Goal: Transaction & Acquisition: Book appointment/travel/reservation

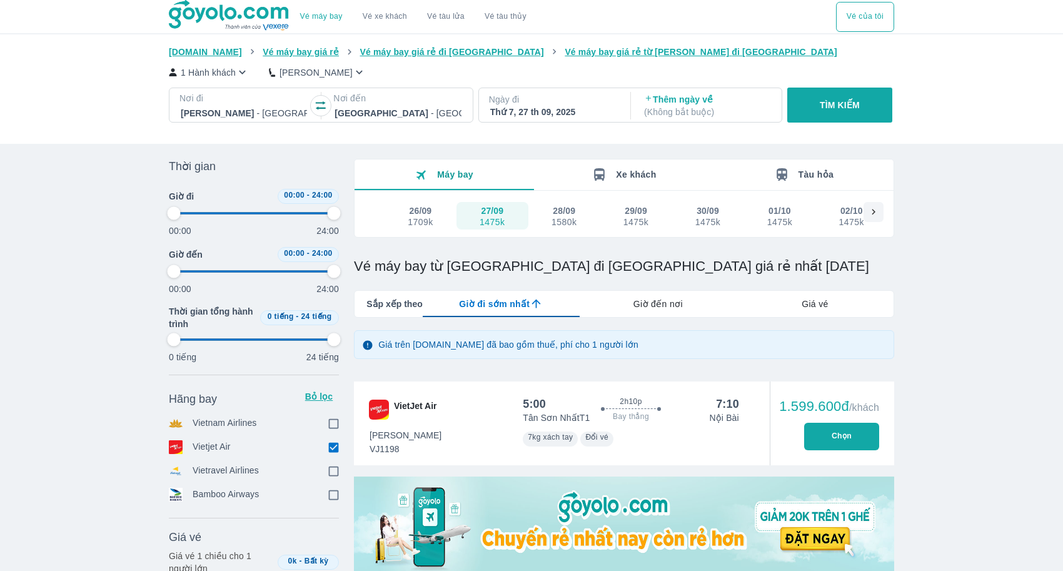
type input "97.9166666666667"
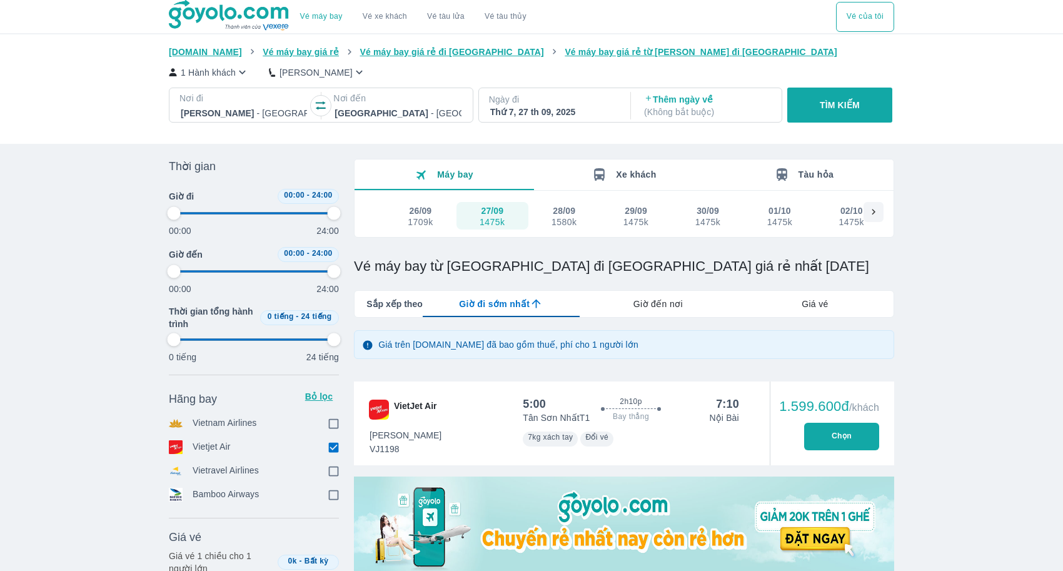
type input "97.9166666666667"
click at [850, 113] on button "TÌM KIẾM" at bounding box center [840, 105] width 104 height 35
type input "97.9166666666667"
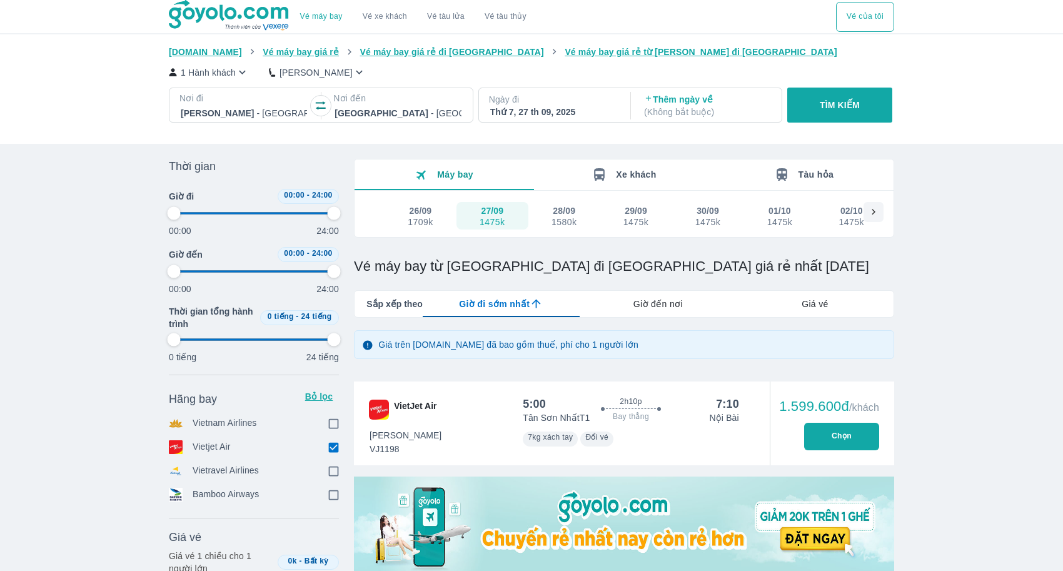
checkbox input "true"
type input "97.9166666666667"
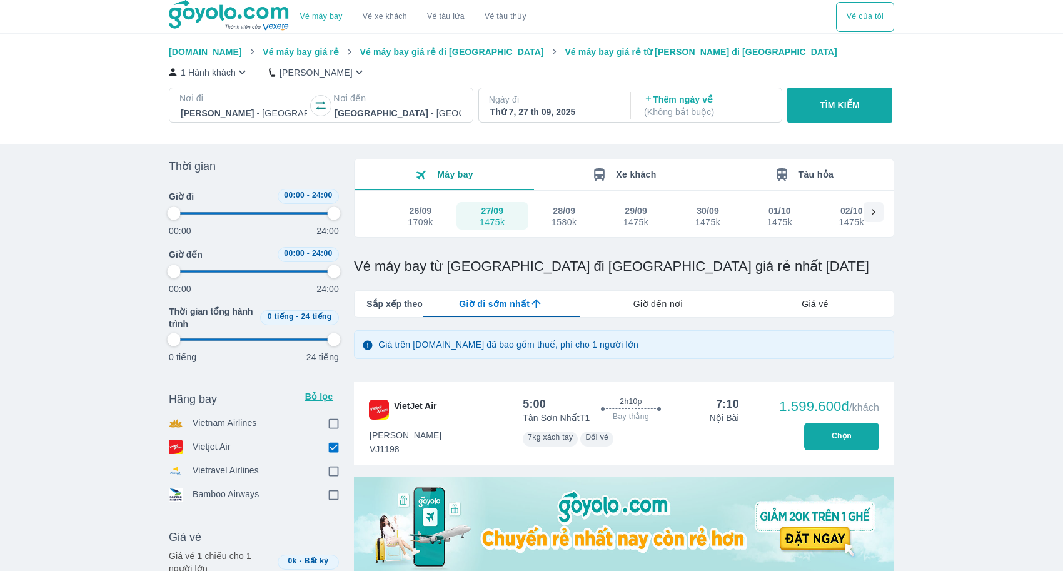
type input "97.9166666666667"
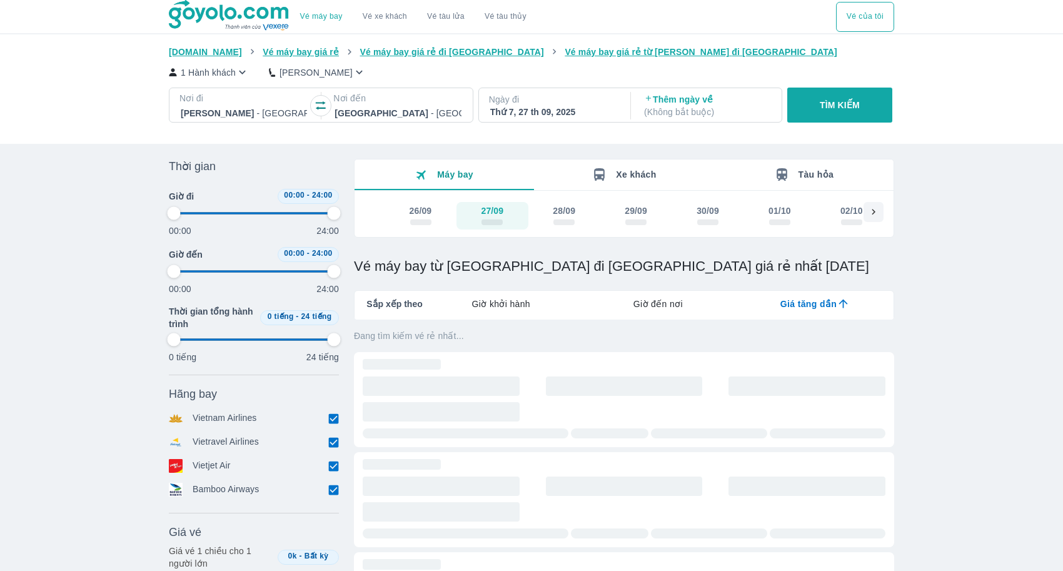
type input "97.9166666666667"
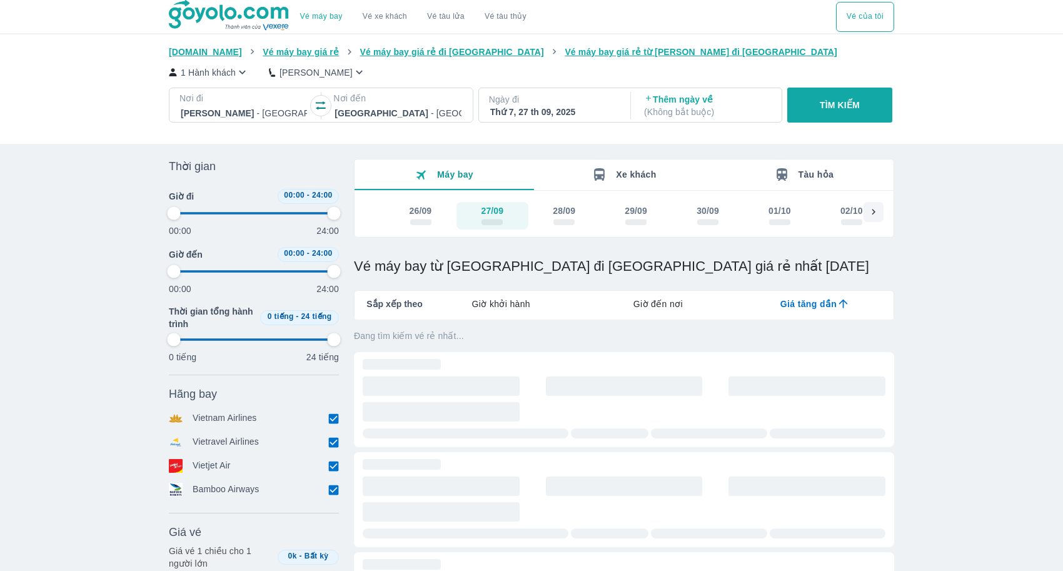
type input "97.9166666666667"
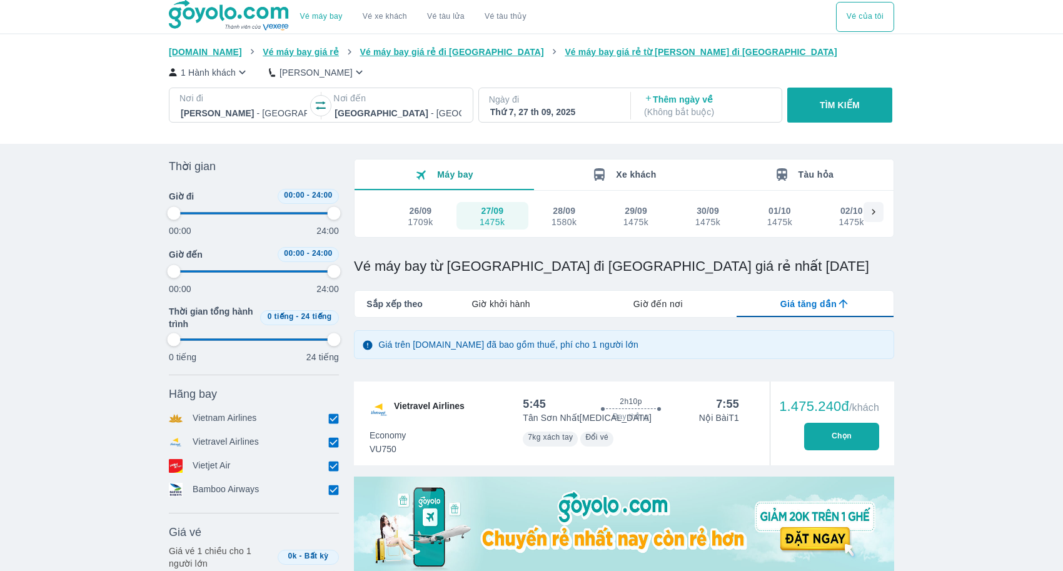
type input "97.9166666666667"
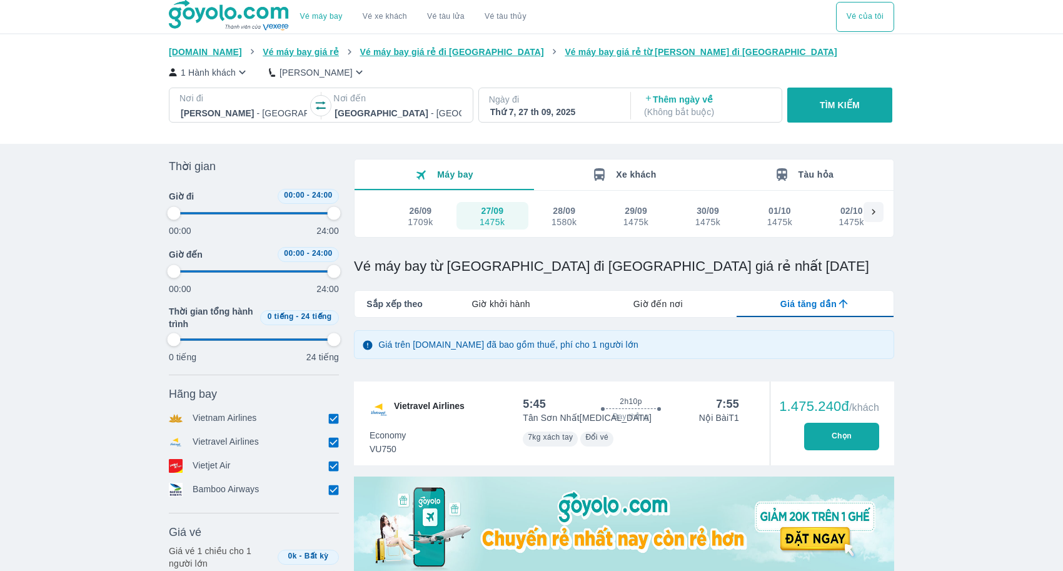
type input "97.9166666666667"
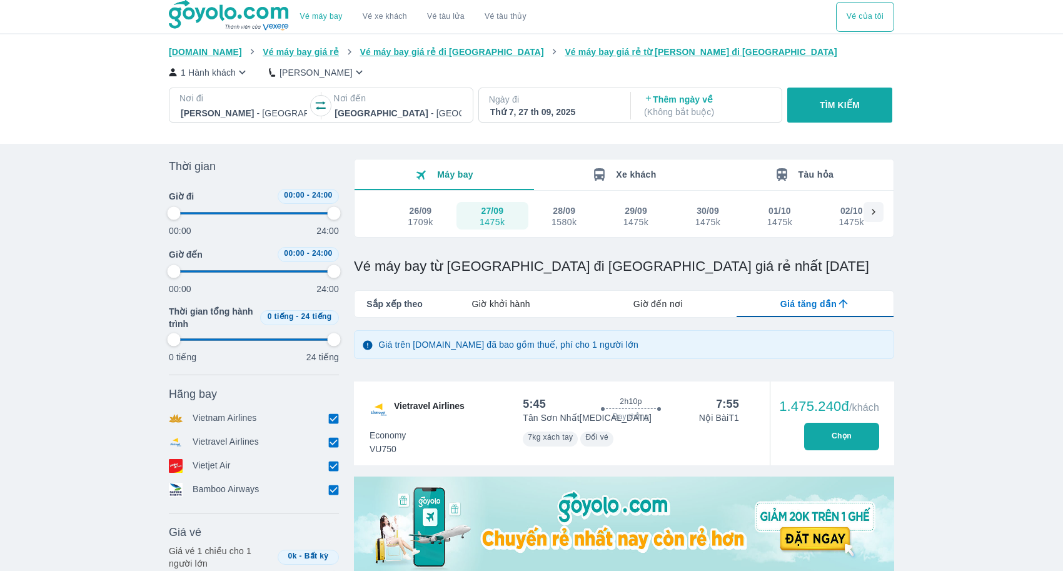
type input "97.9166666666667"
click at [522, 315] on div "Giờ khởi hành" at bounding box center [501, 304] width 157 height 26
type input "97.9166666666667"
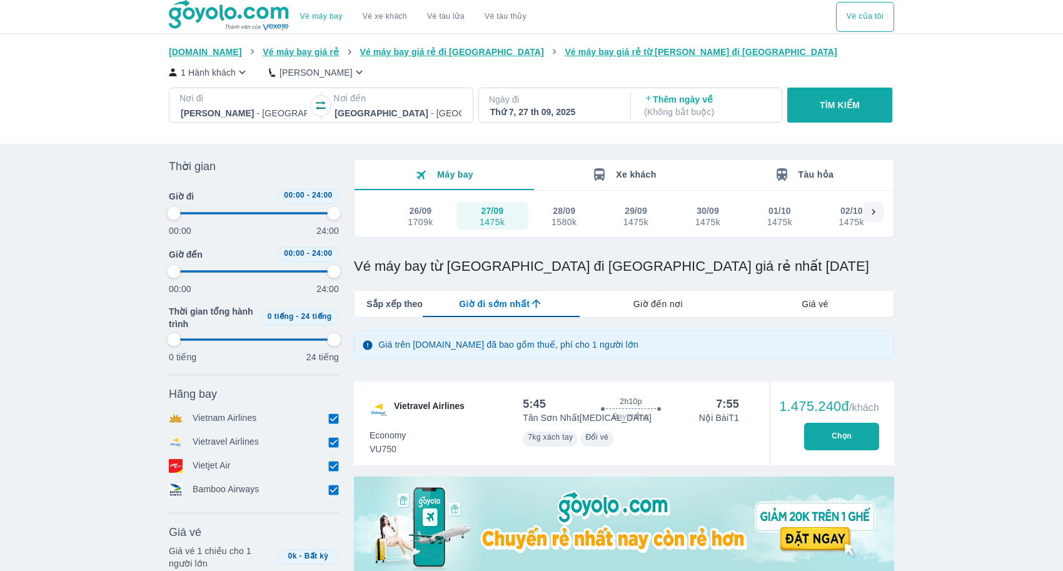
type input "97.9166666666667"
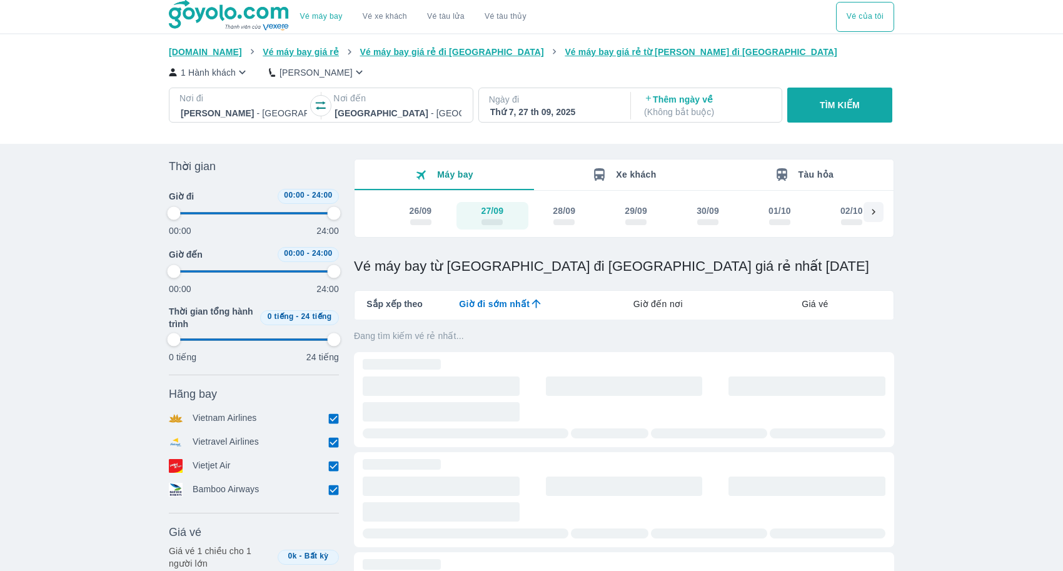
click at [931, 360] on div "Vé máy bay Vé xe khách Vé tàu lửa Vé tàu thủy Vé của tôi [DOMAIN_NAME] Vé máy b…" at bounding box center [531, 441] width 1063 height 882
type input "97.9166666666667"
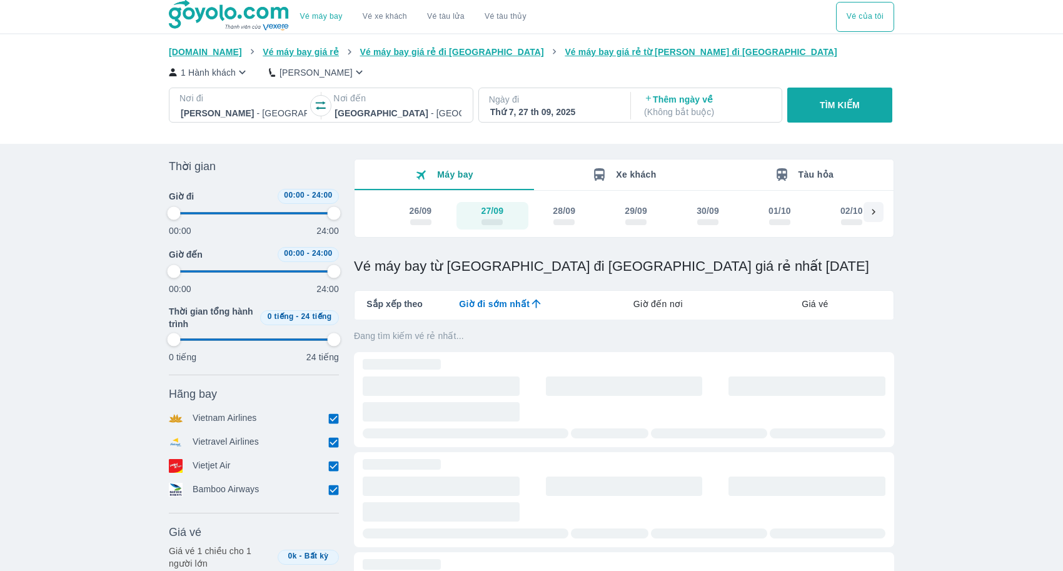
type input "97.9166666666667"
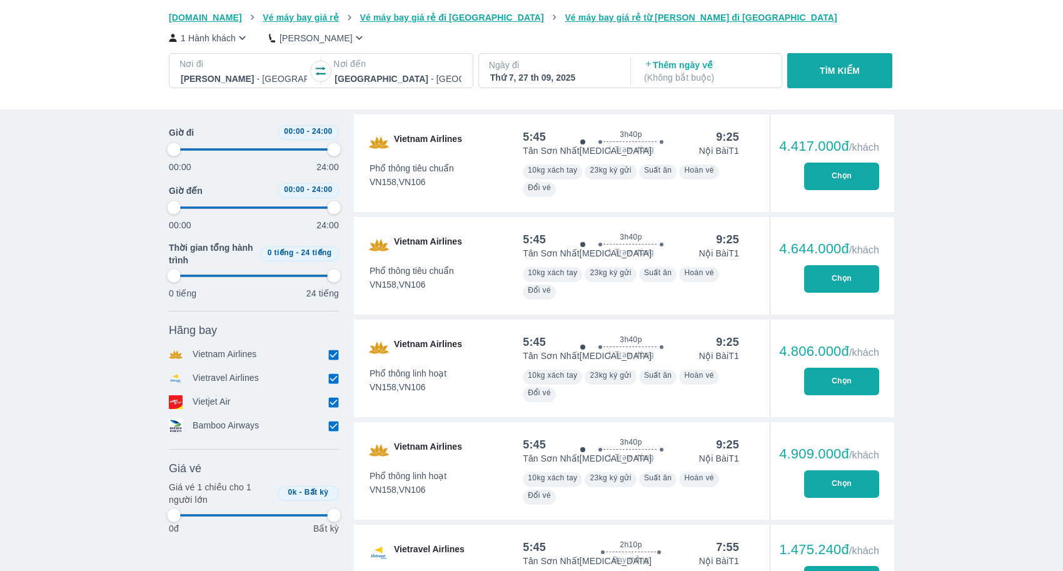
type input "97.9166666666667"
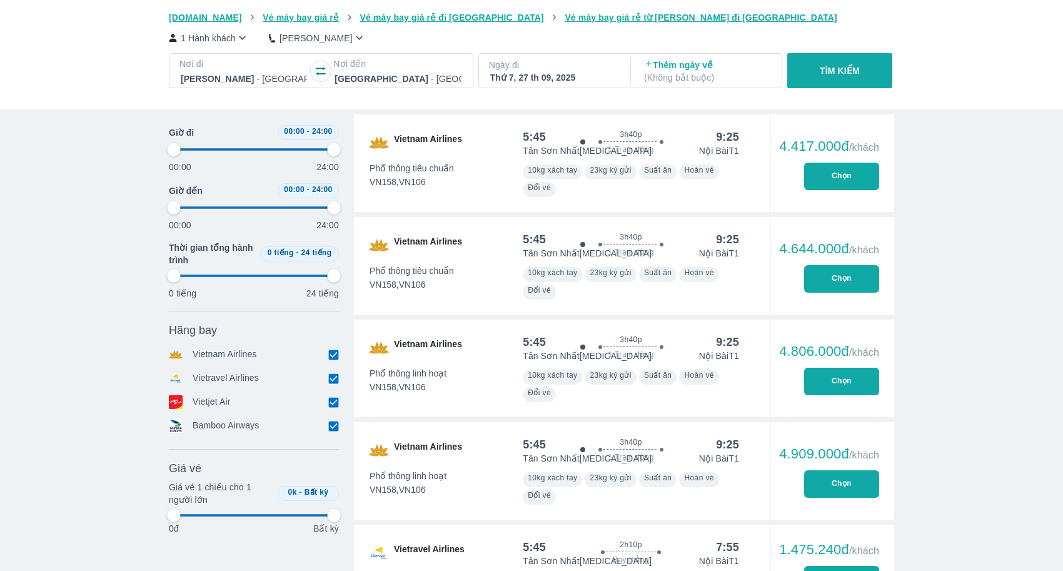
type input "97.9166666666667"
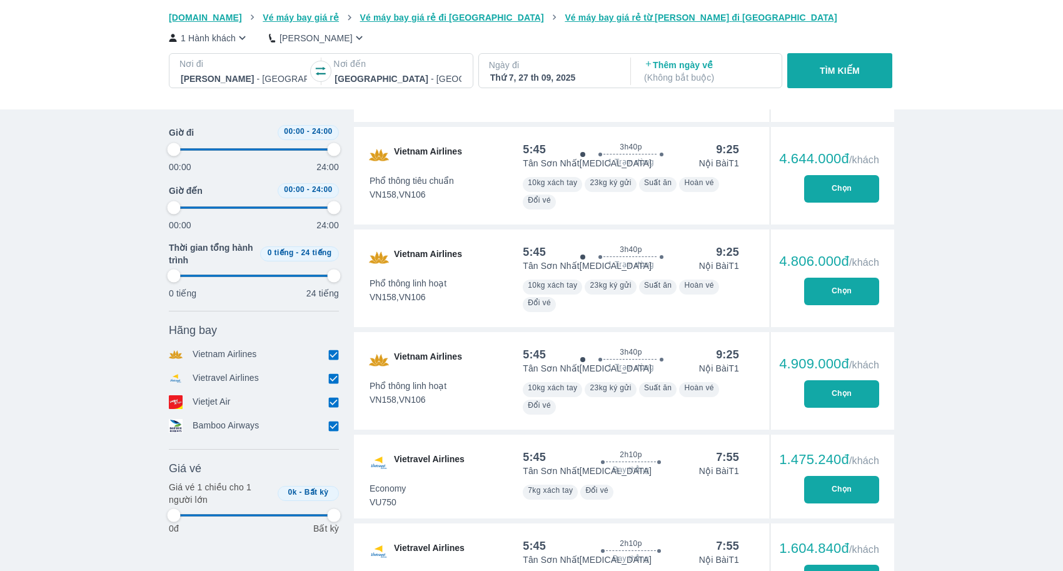
type input "97.9166666666667"
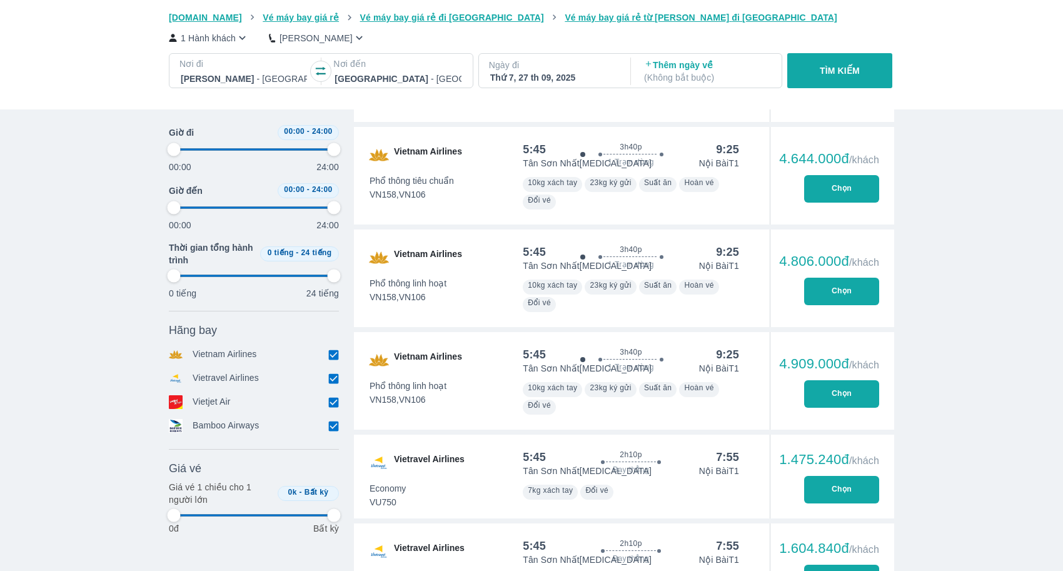
type input "97.9166666666667"
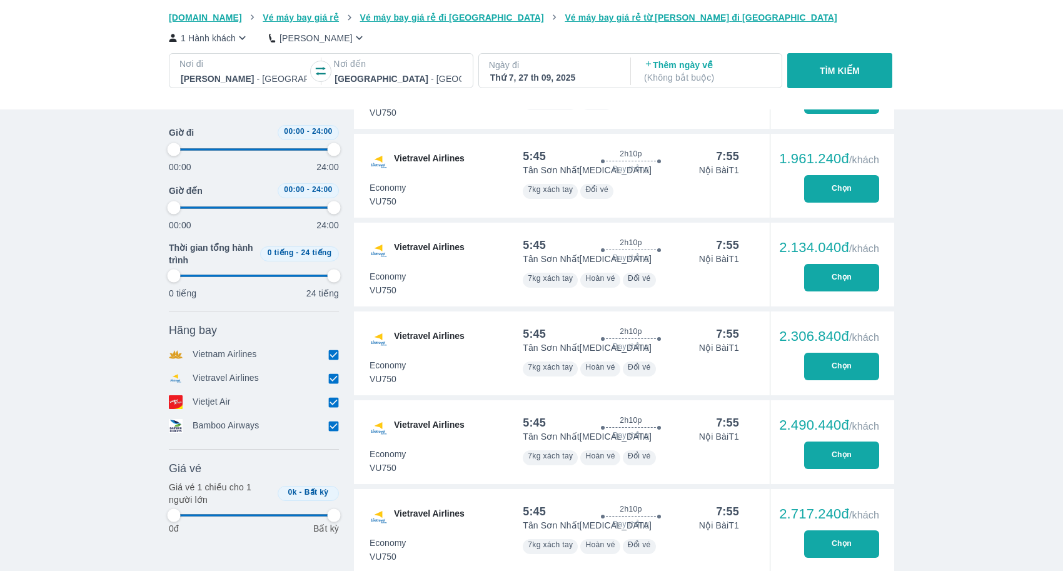
type input "97.9166666666667"
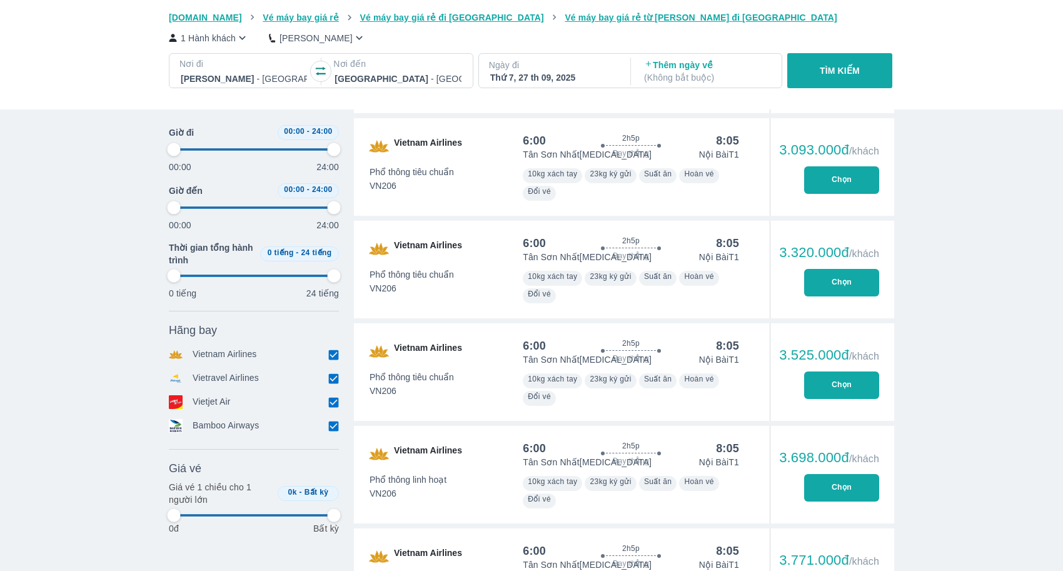
type input "97.9166666666667"
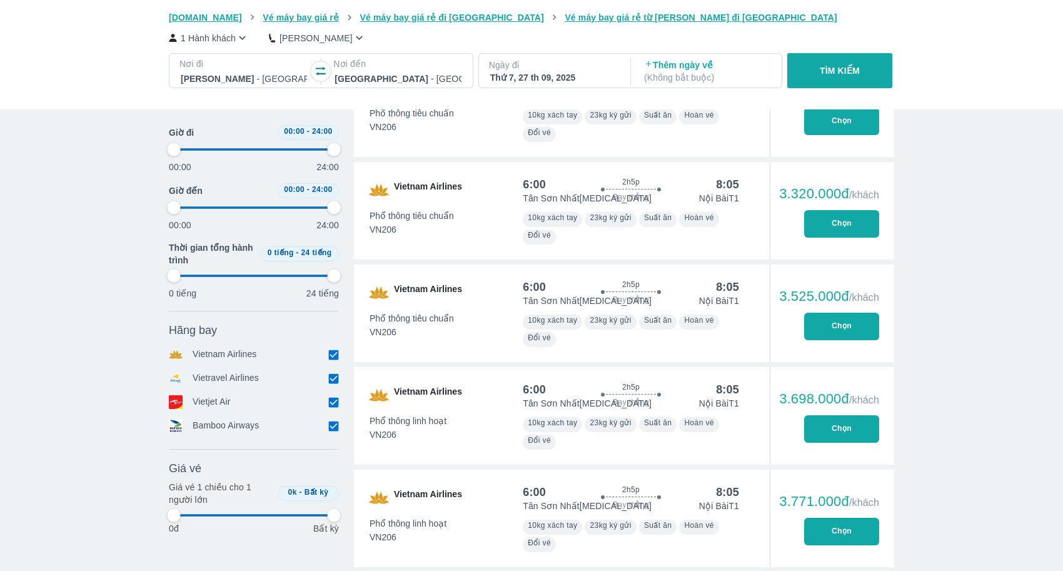
type input "97.9166666666667"
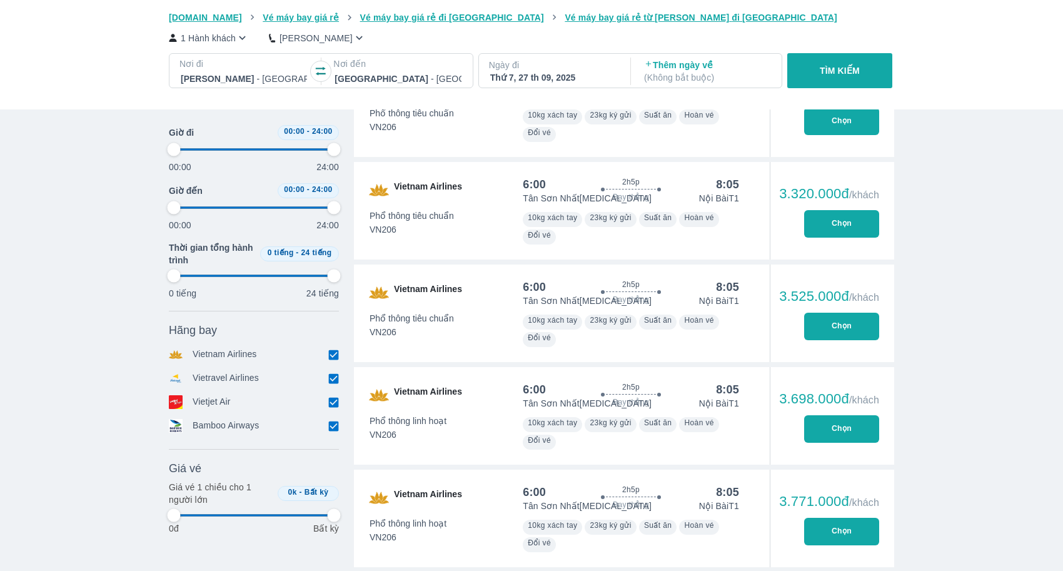
type input "97.9166666666667"
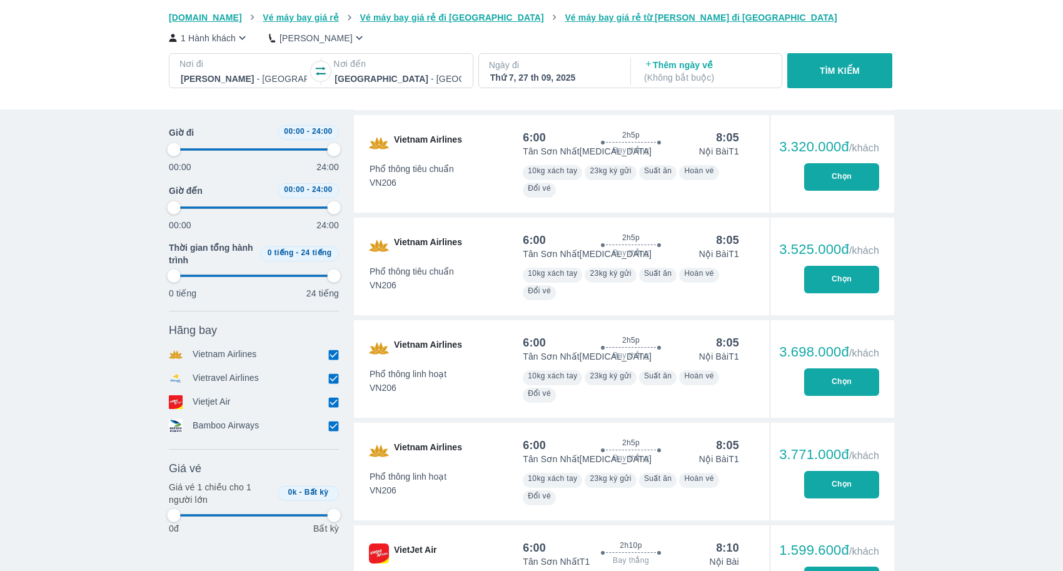
type input "97.9166666666667"
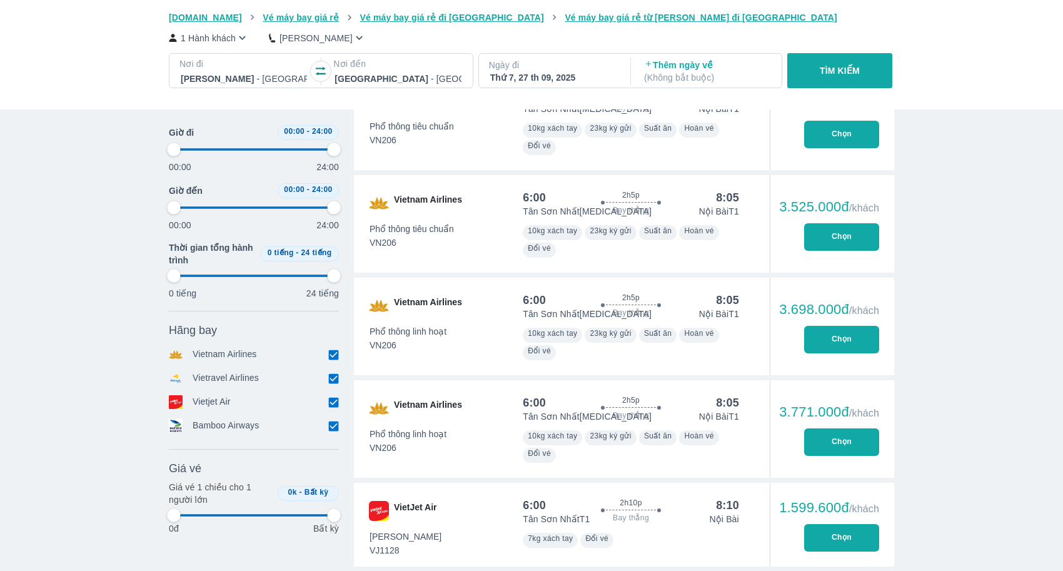
type input "97.9166666666667"
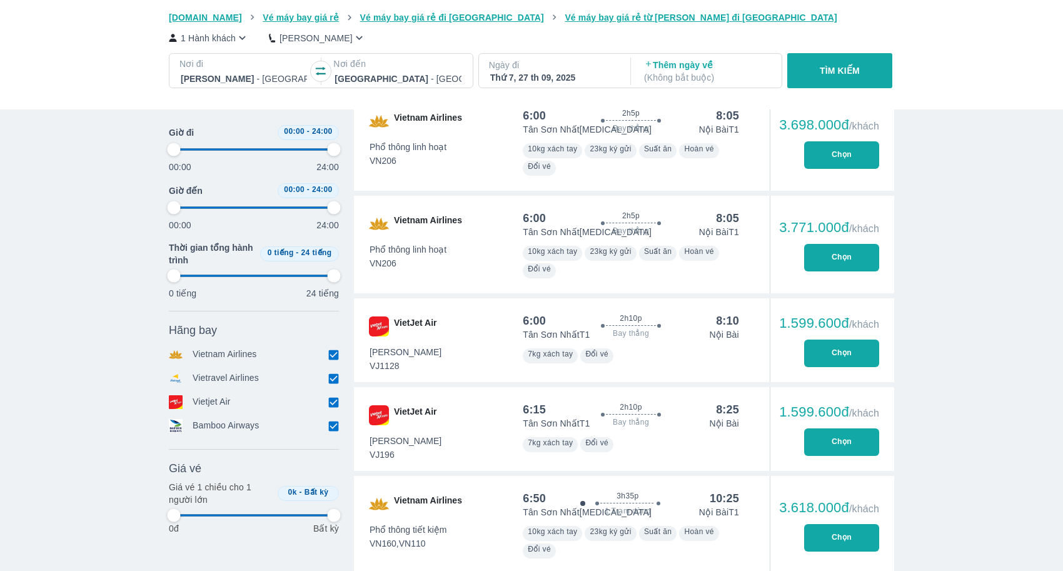
scroll to position [3413, 0]
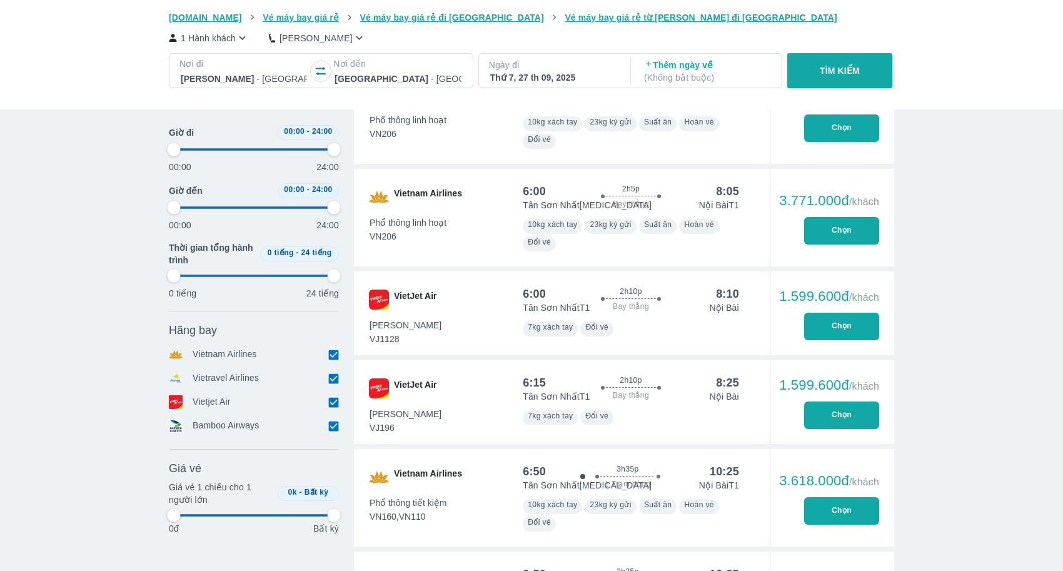
type input "97.9166666666667"
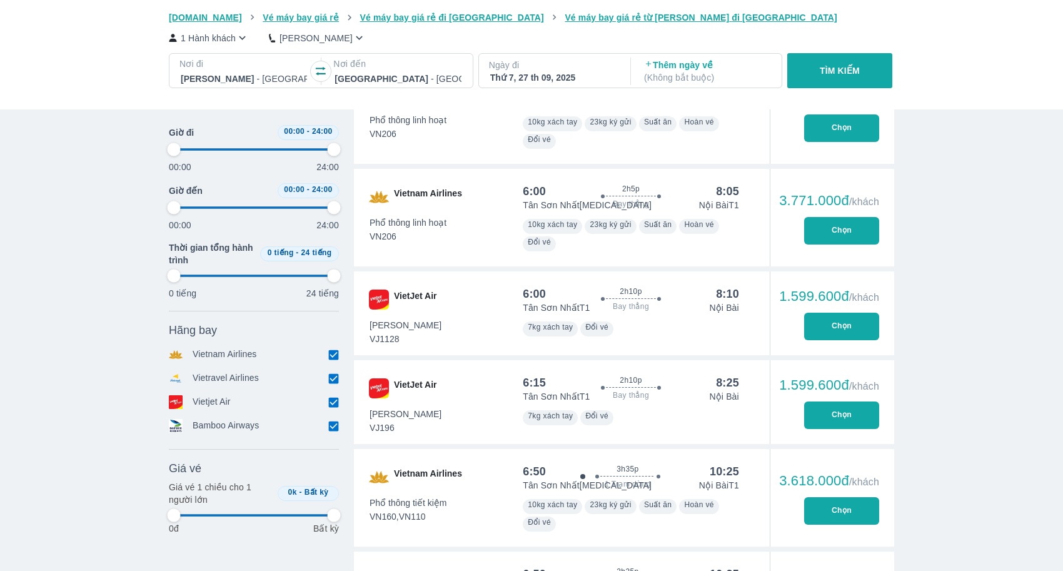
type input "97.9166666666667"
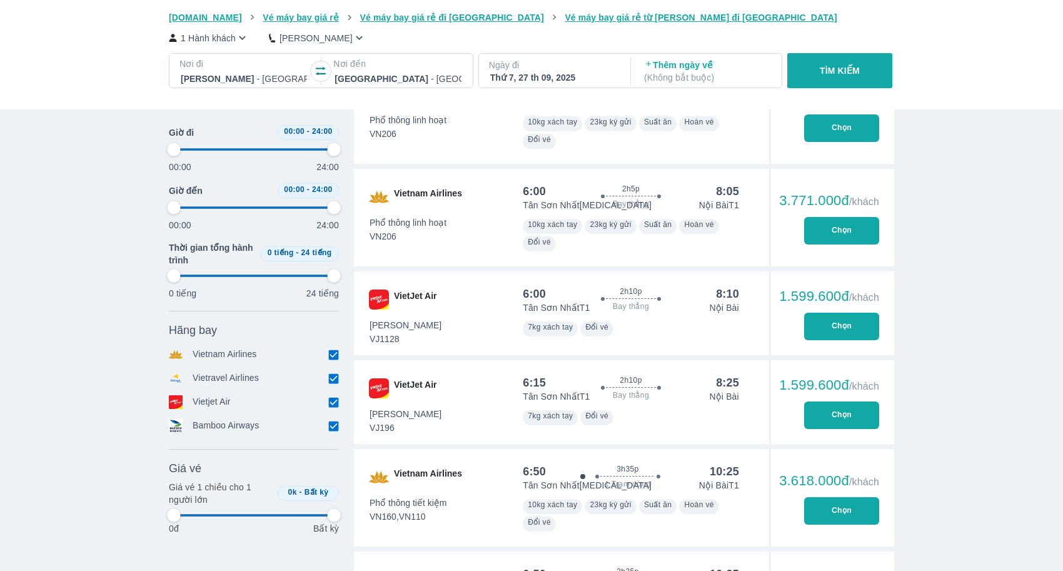
type input "97.9166666666667"
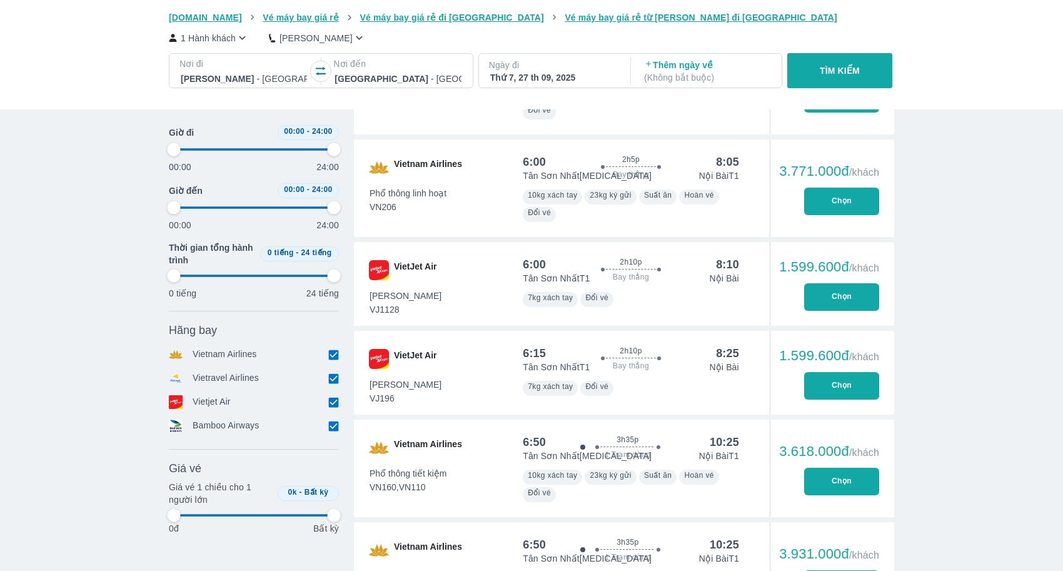
scroll to position [3451, 0]
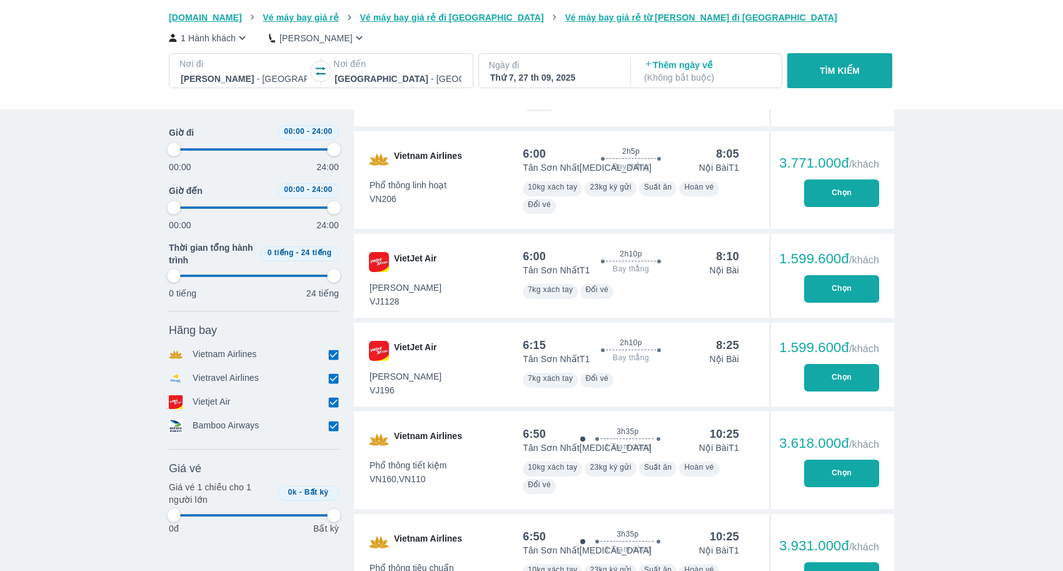
type input "97.9166666666667"
click at [450, 302] on div "VietJet Air" at bounding box center [423, 276] width 138 height 84
type input "97.9166666666667"
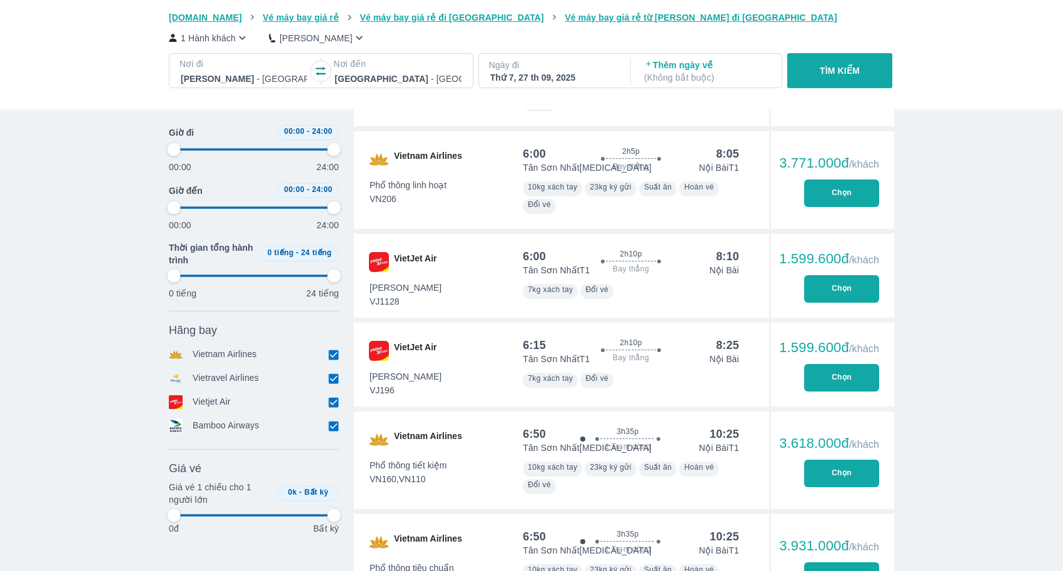
type input "97.9166666666667"
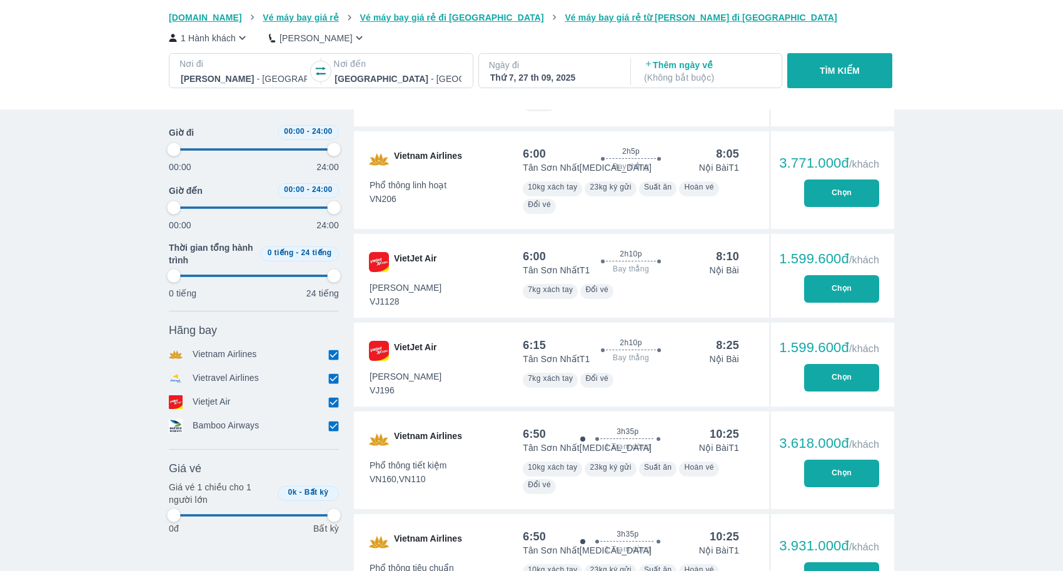
type input "97.9166666666667"
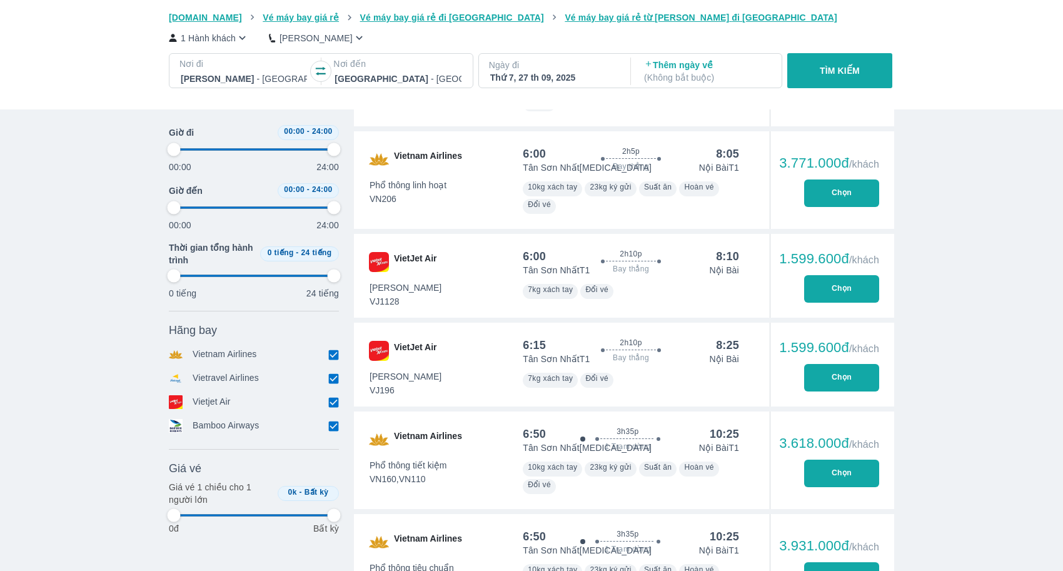
type input "97.9166666666667"
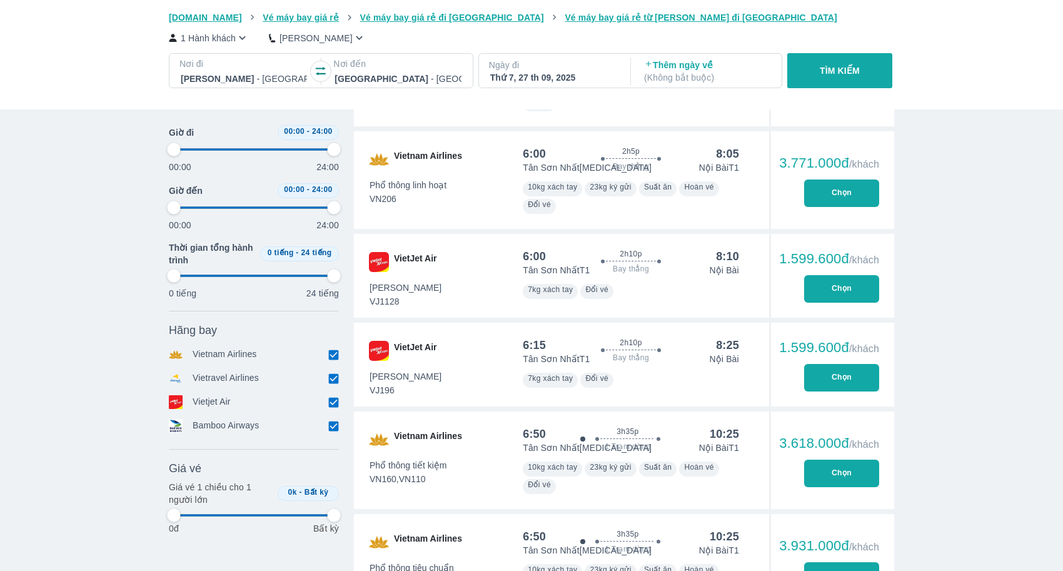
type input "97.9166666666667"
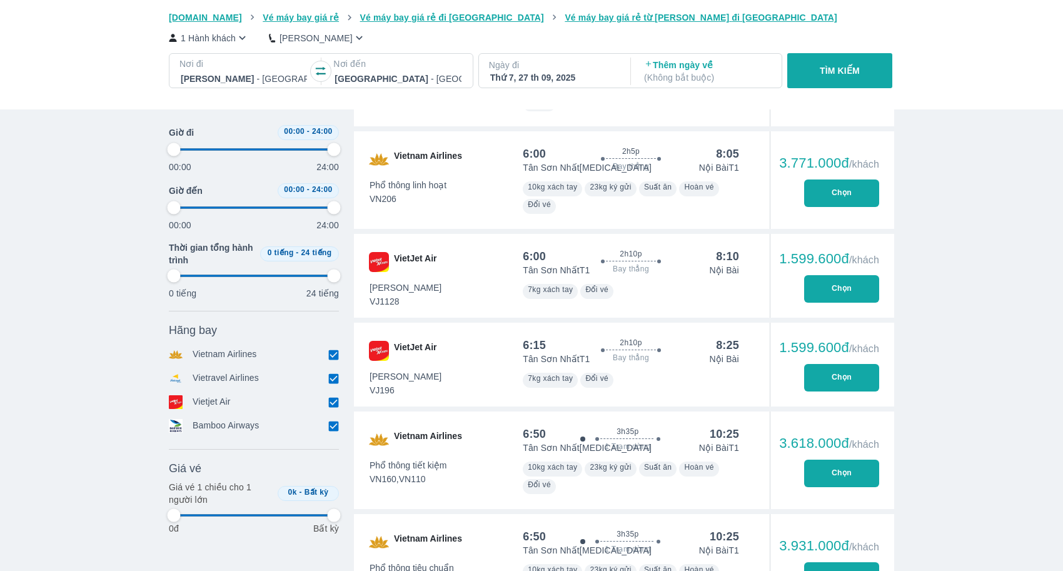
type input "97.9166666666667"
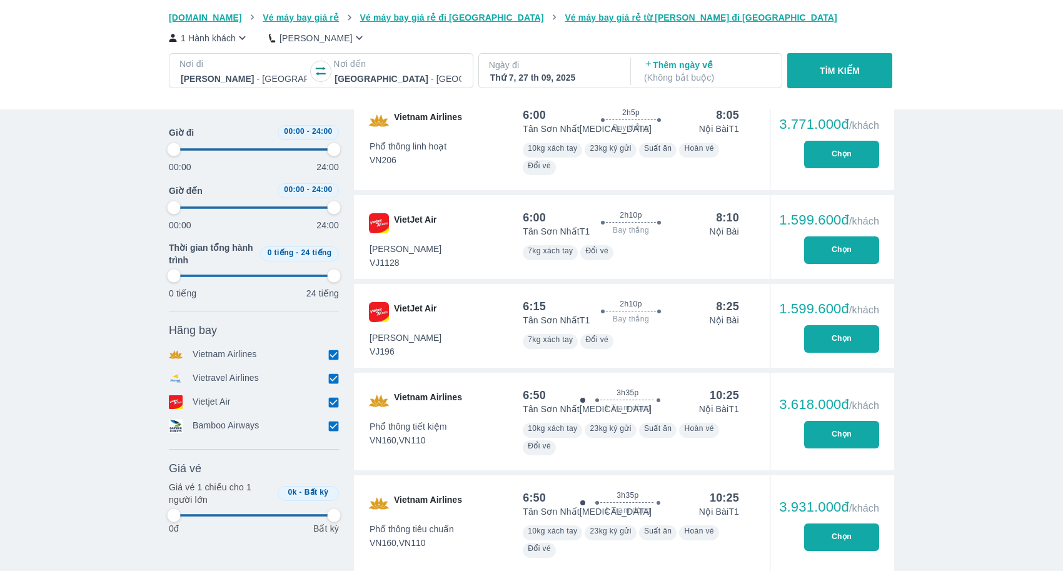
scroll to position [3491, 0]
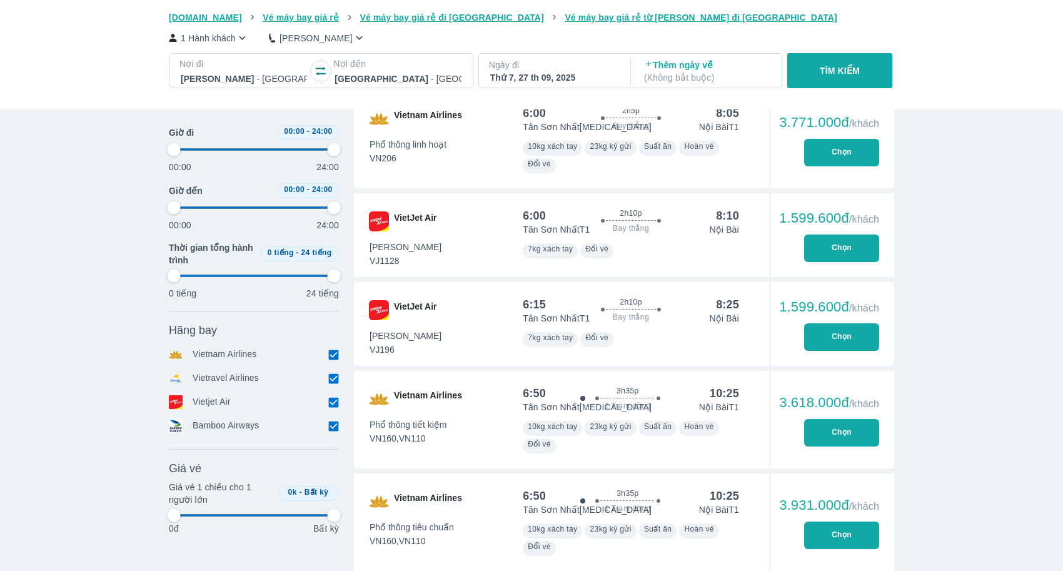
type input "97.9166666666667"
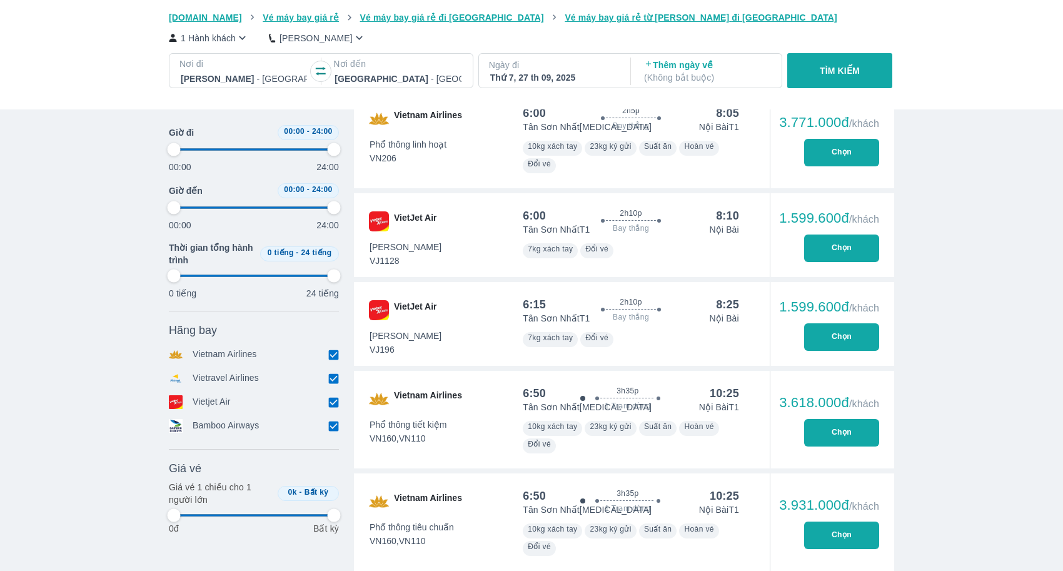
type input "97.9166666666667"
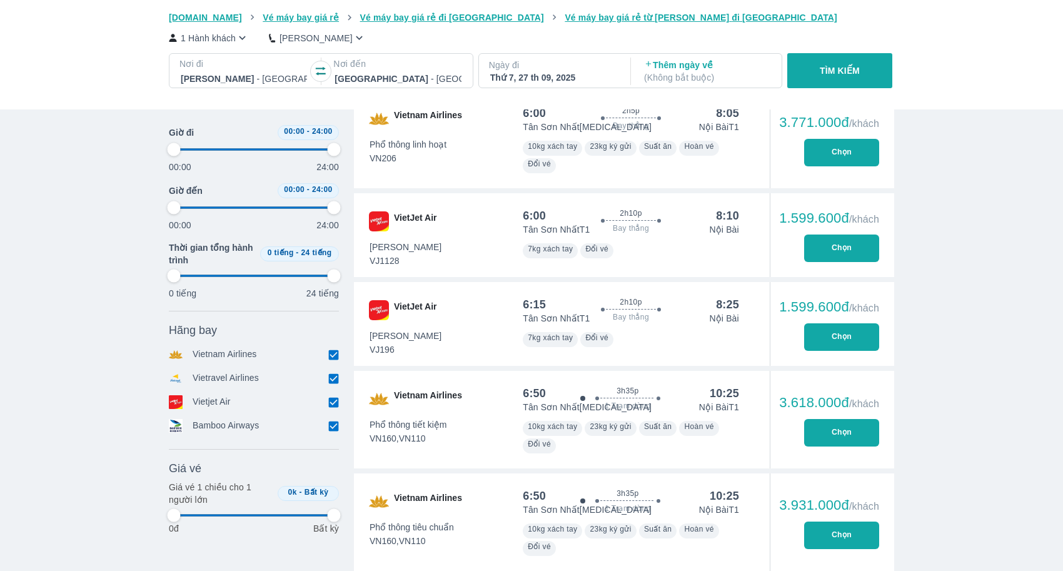
type input "97.9166666666667"
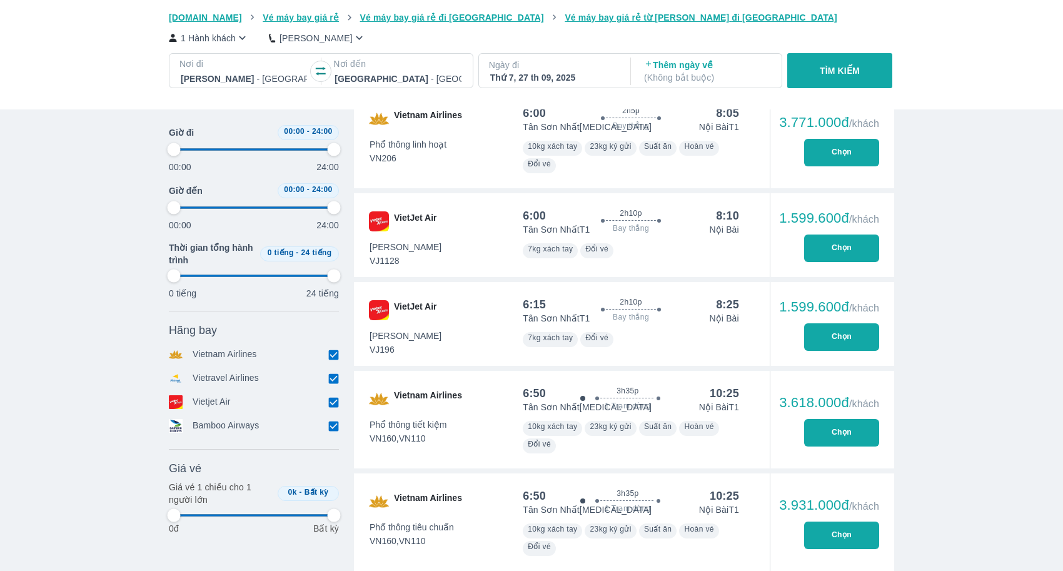
type input "97.9166666666667"
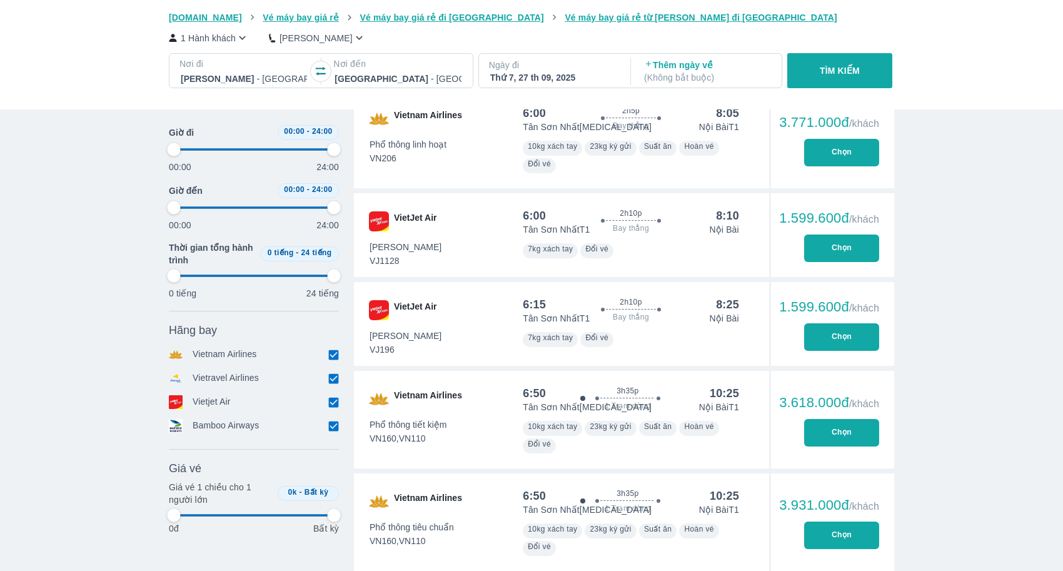
type input "97.9166666666667"
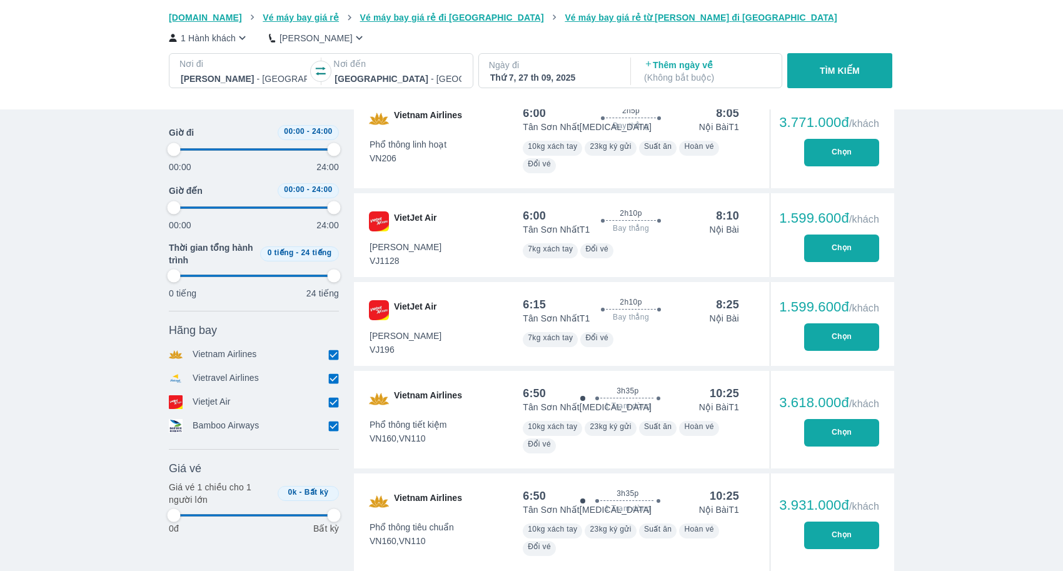
type input "97.9166666666667"
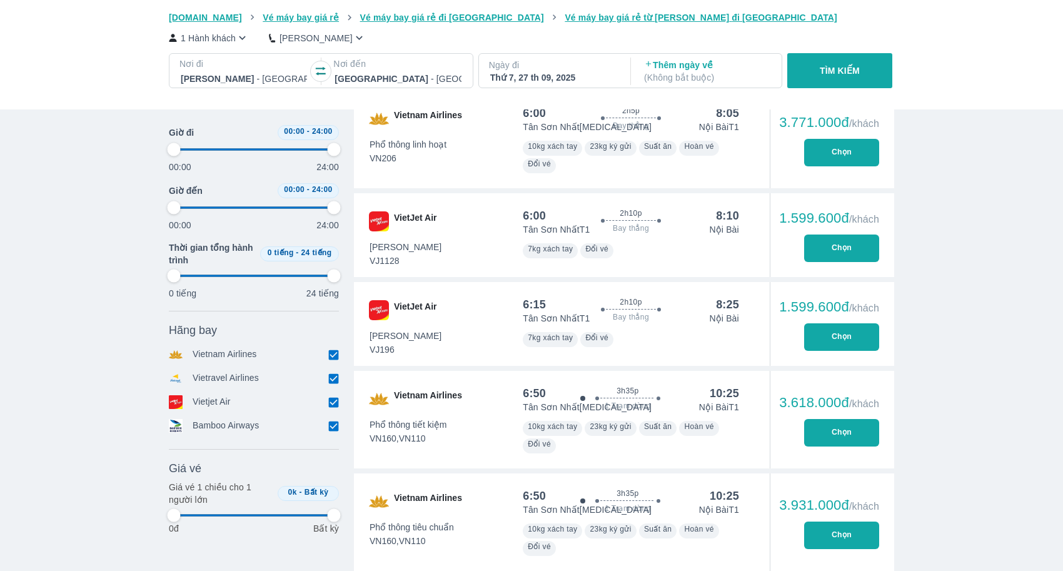
type input "97.9166666666667"
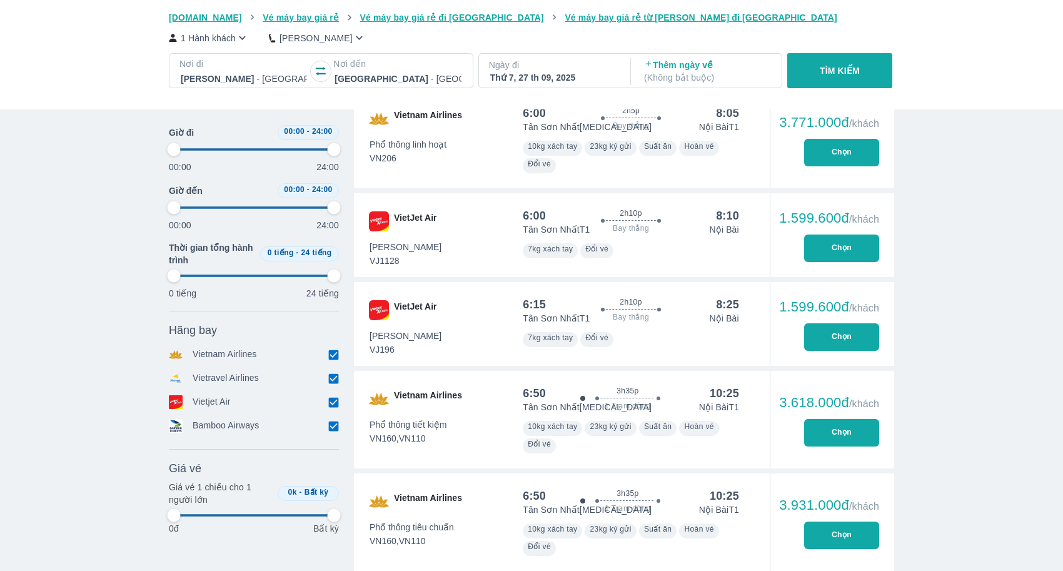
type input "97.9166666666667"
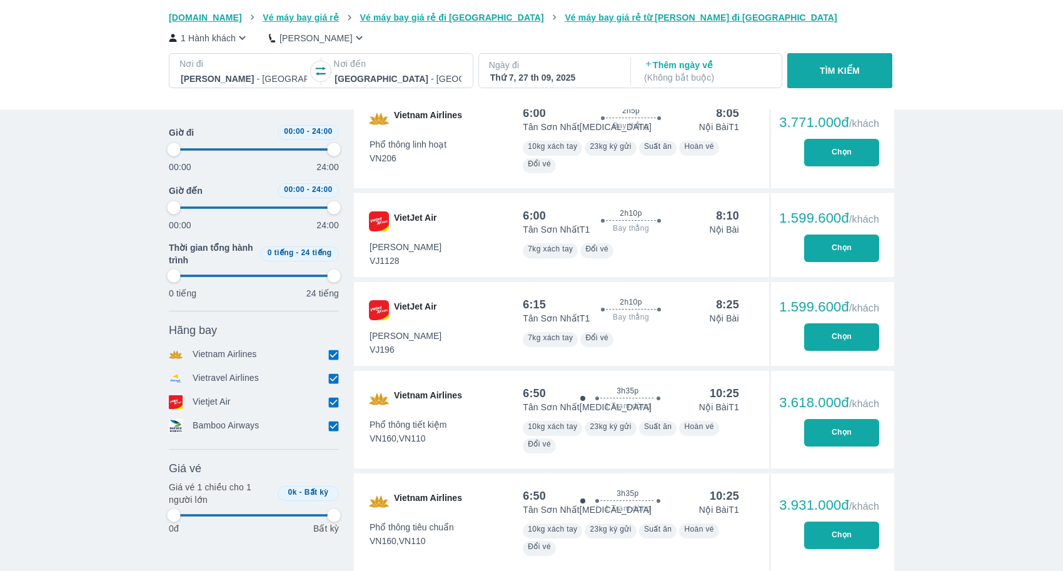
type input "97.9166666666667"
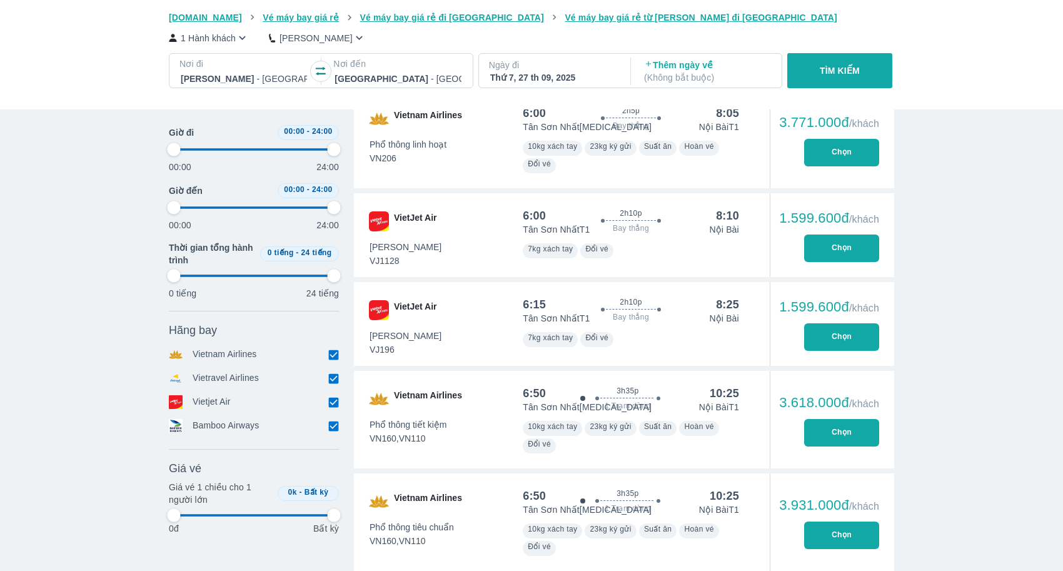
type input "97.9166666666667"
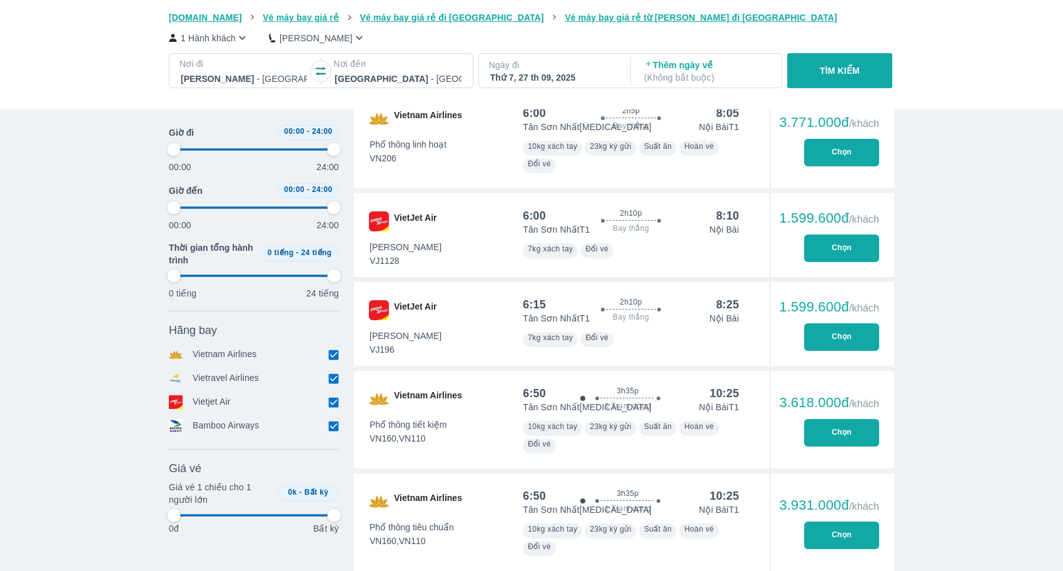
type input "97.9166666666667"
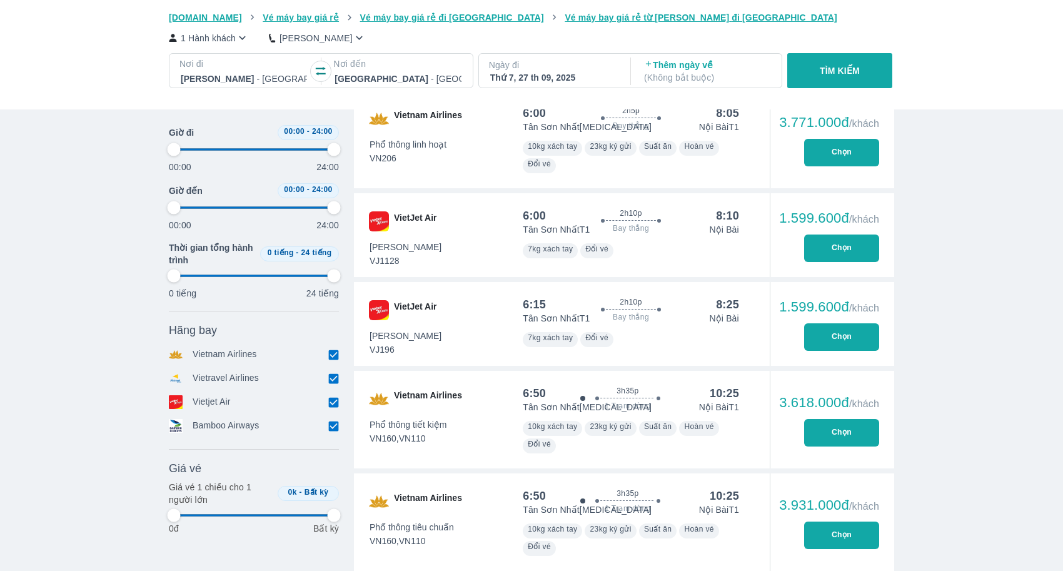
type input "97.9166666666667"
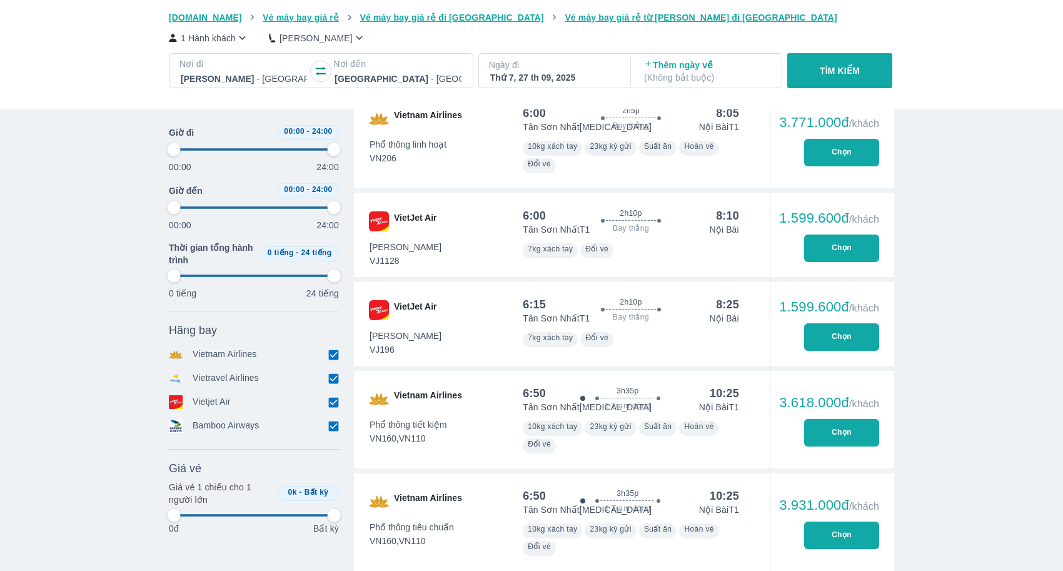
type input "97.9166666666667"
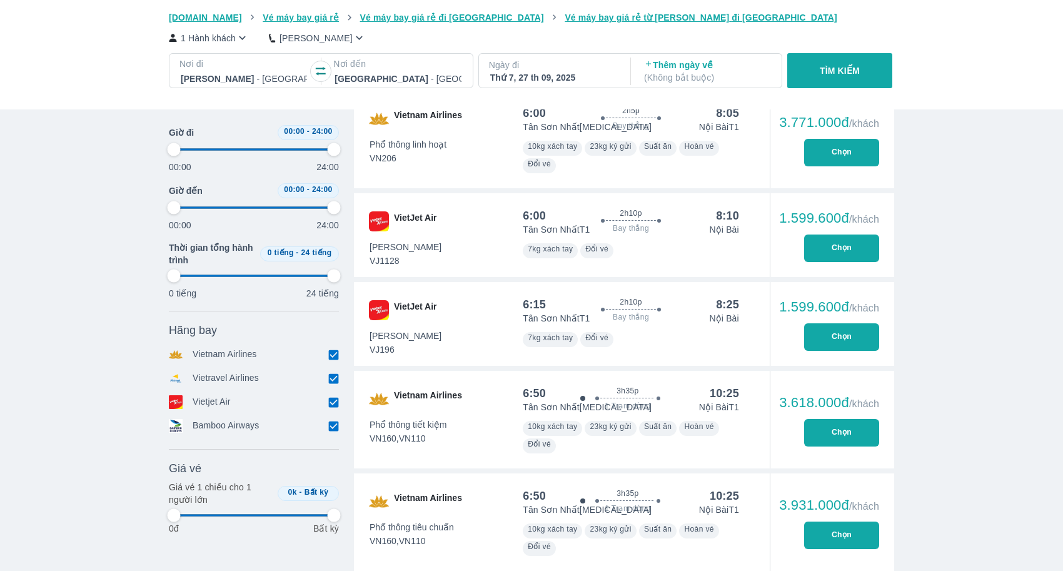
type input "97.9166666666667"
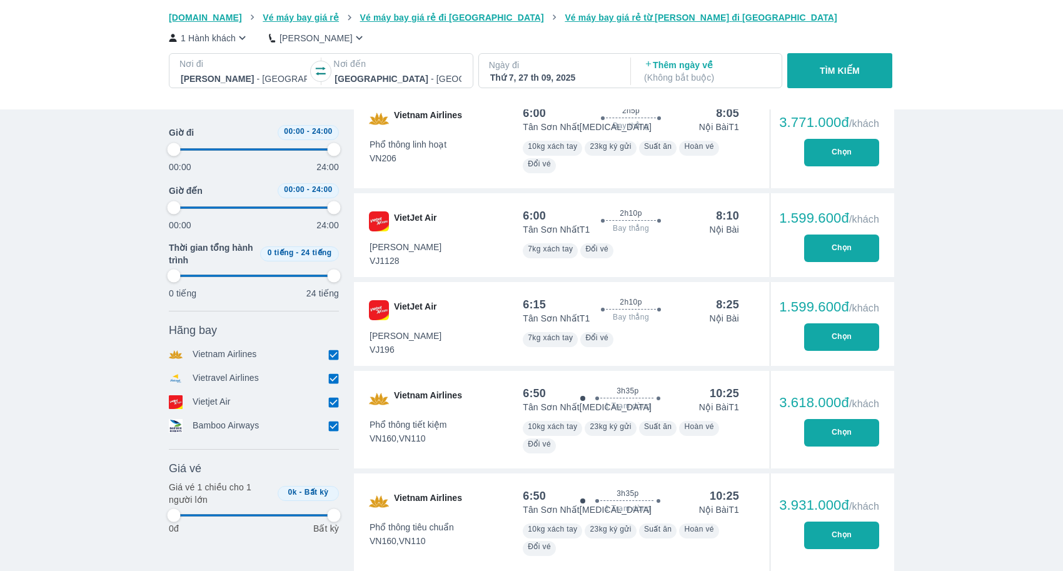
type input "97.9166666666667"
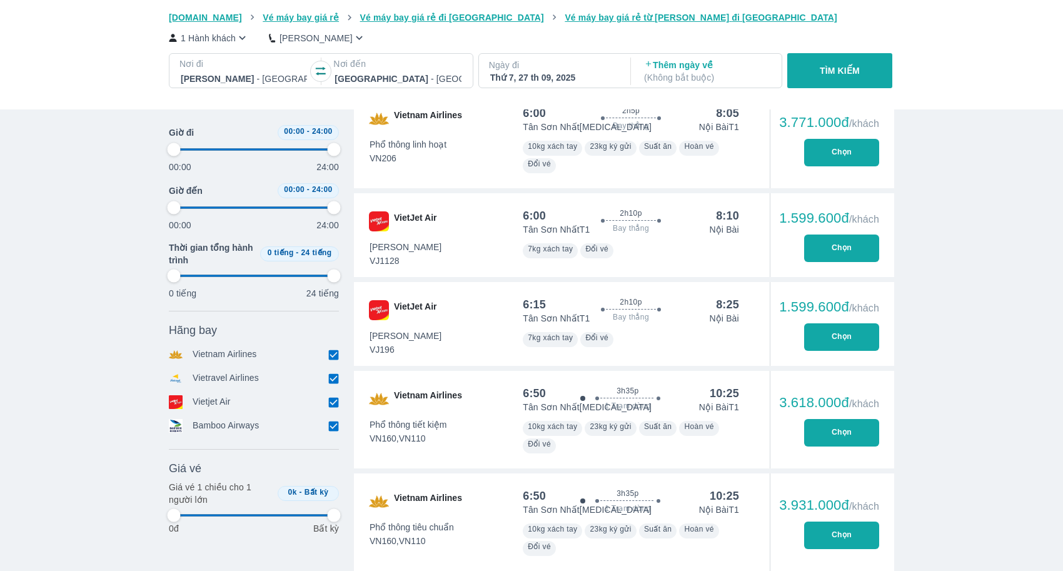
type input "97.9166666666667"
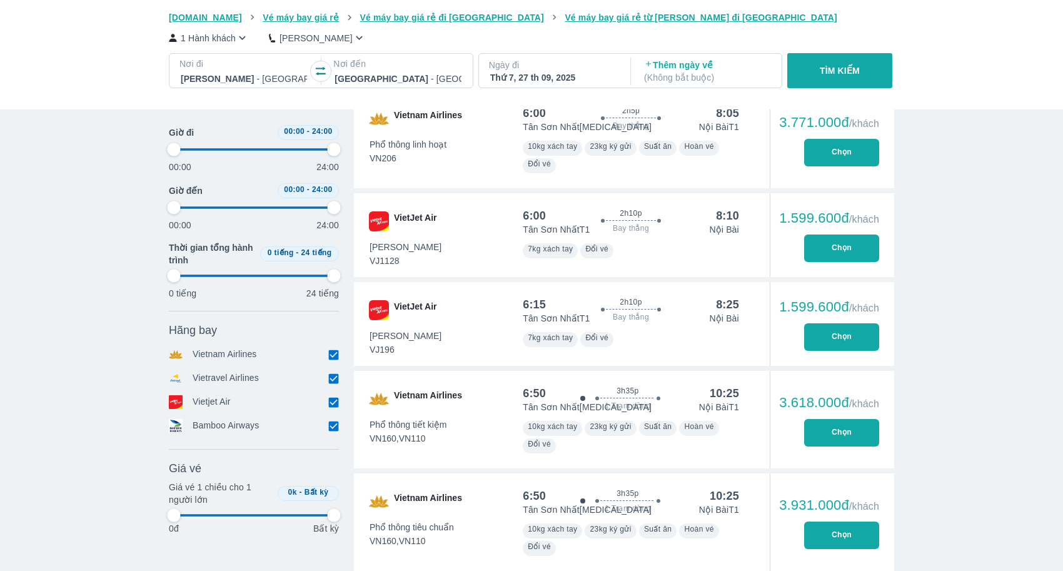
type input "97.9166666666667"
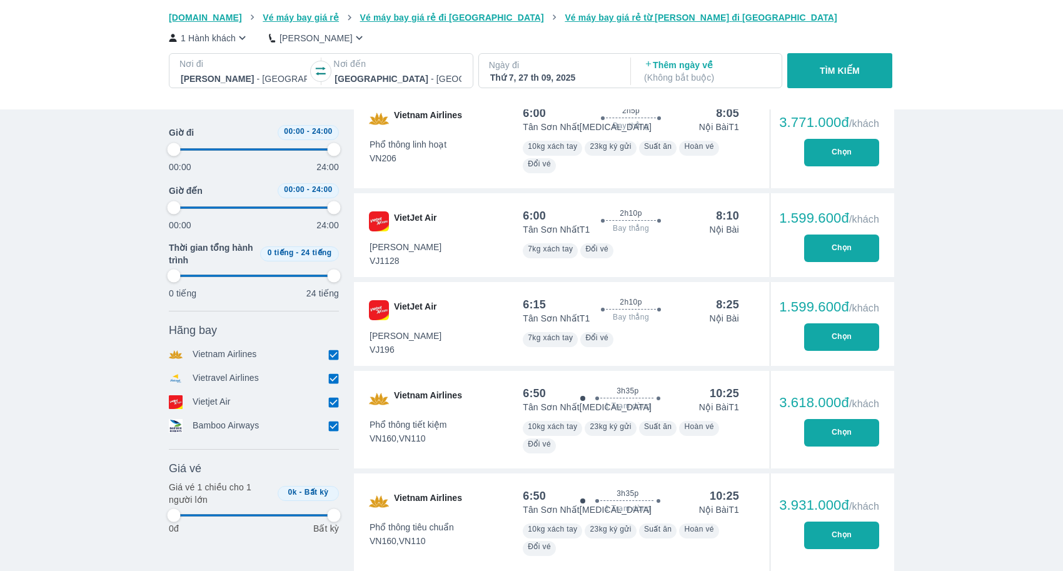
type input "97.9166666666667"
